Goal: Navigation & Orientation: Go to known website

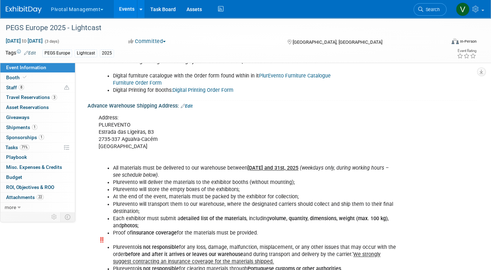
click at [124, 6] on link "Events" at bounding box center [127, 9] width 26 height 18
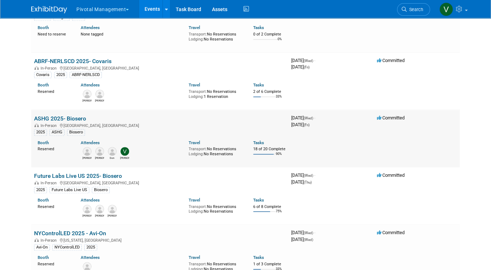
scroll to position [820, 0]
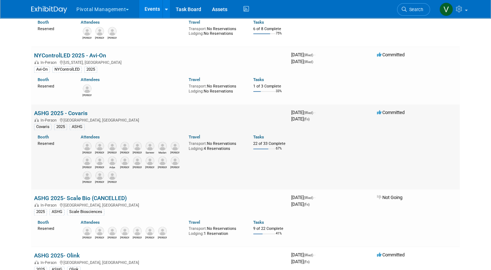
click at [82, 117] on link "ASHG 2025 - Covaris" at bounding box center [60, 113] width 53 height 7
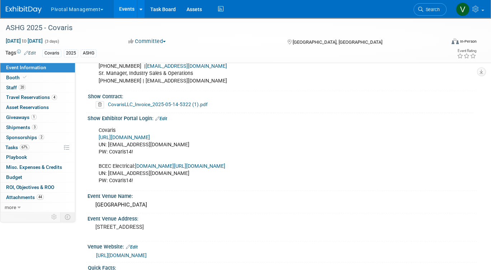
scroll to position [476, 0]
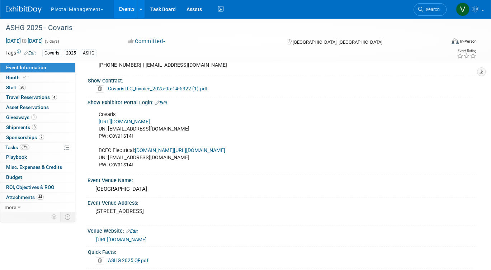
click at [143, 119] on link "[URL][DOMAIN_NAME]" at bounding box center [124, 122] width 51 height 6
